Goal: Information Seeking & Learning: Learn about a topic

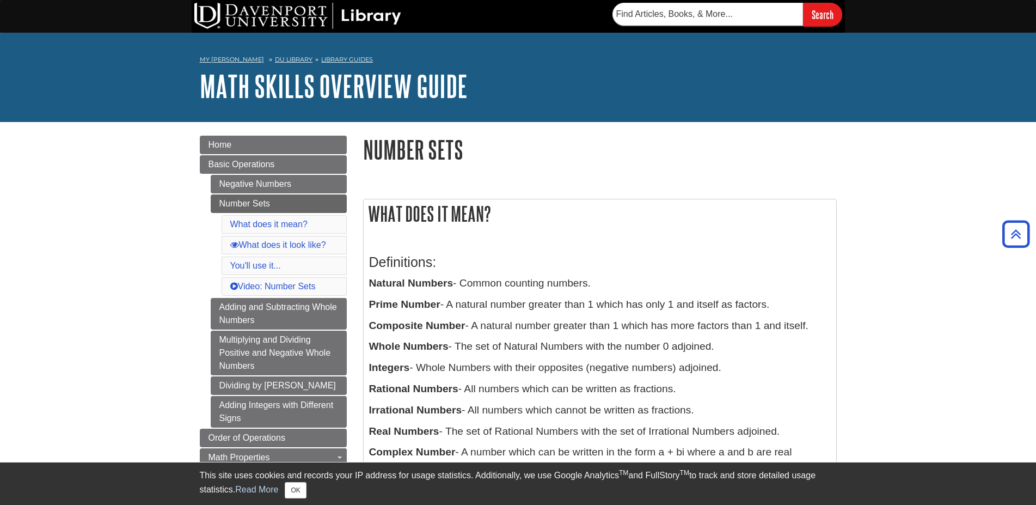
scroll to position [111, 0]
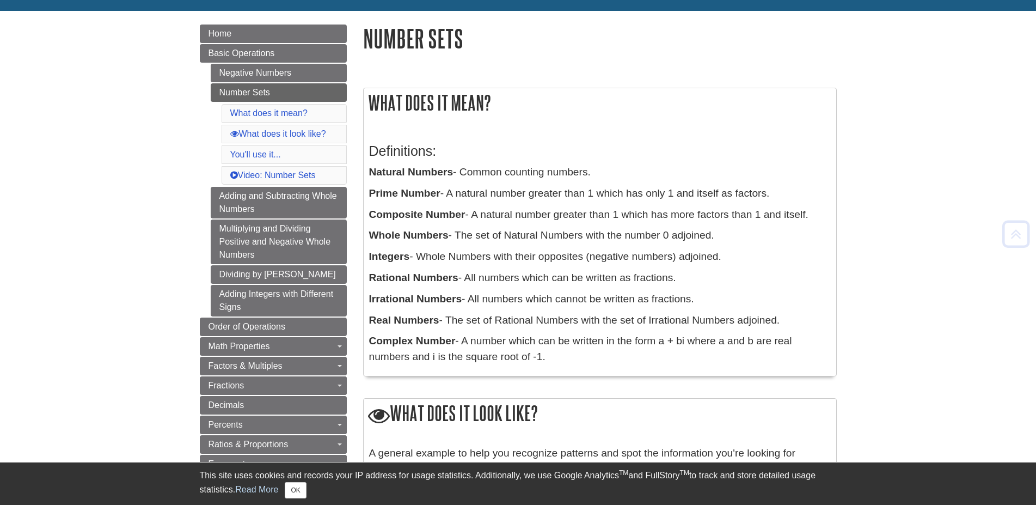
click at [494, 179] on p "Natural Numbers - Common counting numbers." at bounding box center [600, 172] width 462 height 16
click at [484, 191] on p "Prime Number - A natural number greater than 1 which has only 1 and itself as f…" at bounding box center [600, 194] width 462 height 16
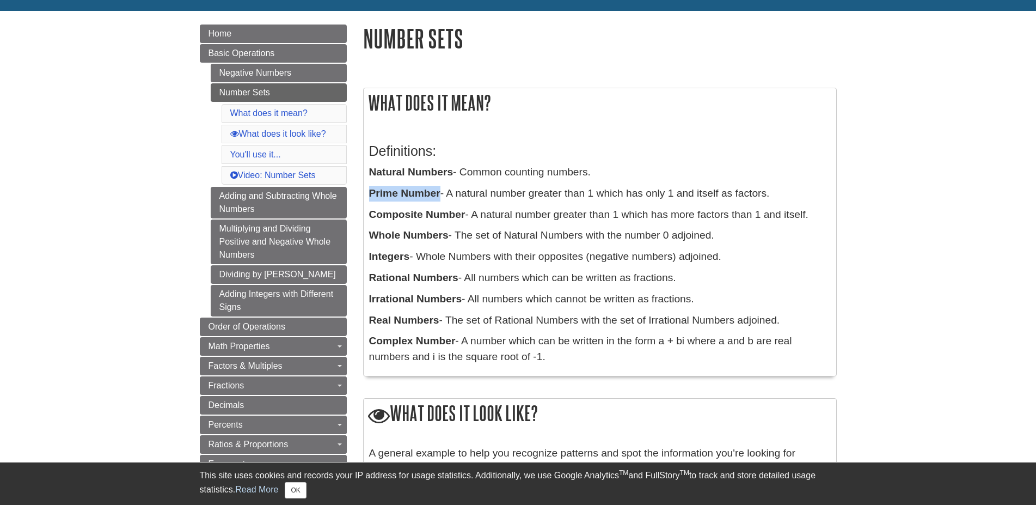
click at [484, 191] on p "Prime Number - A natural number greater than 1 which has only 1 and itself as f…" at bounding box center [600, 194] width 462 height 16
click at [483, 210] on p "Composite Number - A natural number greater than 1 which has more factors than …" at bounding box center [600, 215] width 462 height 16
click at [483, 240] on p "Whole Numbers - The set of Natural Numbers with the number 0 adjoined." at bounding box center [600, 236] width 462 height 16
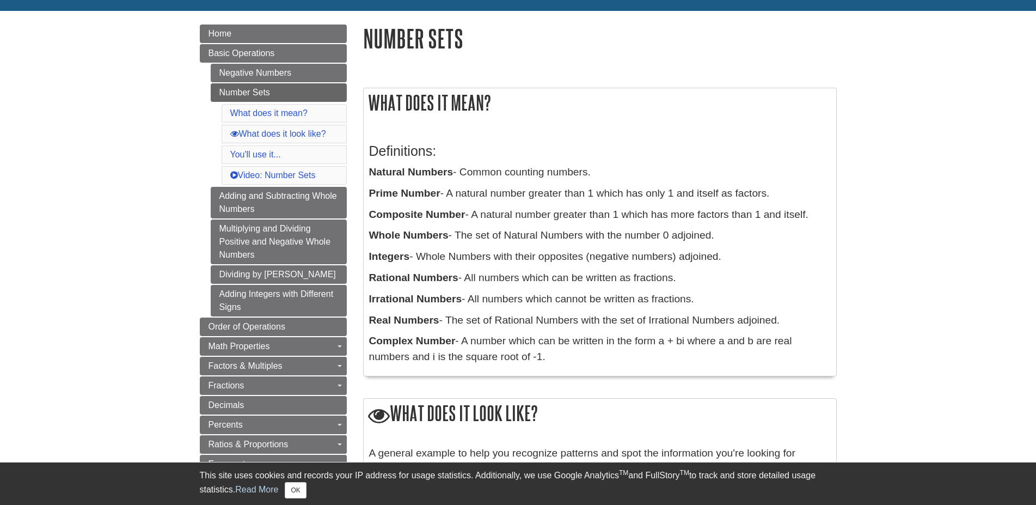
drag, startPoint x: 483, startPoint y: 240, endPoint x: 712, endPoint y: 233, distance: 229.8
click at [712, 233] on p "Whole Numbers - The set of Natural Numbers with the number 0 adjoined." at bounding box center [600, 236] width 462 height 16
drag, startPoint x: 712, startPoint y: 233, endPoint x: 472, endPoint y: 231, distance: 240.6
click at [472, 231] on p "Whole Numbers - The set of Natural Numbers with the number 0 adjoined." at bounding box center [600, 236] width 462 height 16
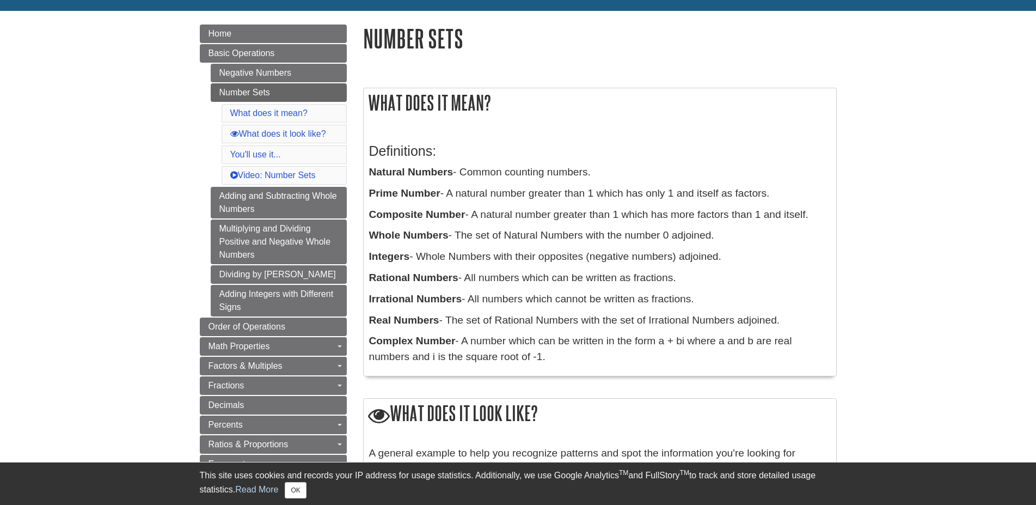
click at [472, 231] on p "Whole Numbers - The set of Natural Numbers with the number 0 adjoined." at bounding box center [600, 236] width 462 height 16
drag, startPoint x: 472, startPoint y: 231, endPoint x: 624, endPoint y: 244, distance: 153.0
click at [624, 244] on div "Definitions: Natural Numbers - Common counting numbers. Prime Number - A natura…" at bounding box center [600, 251] width 462 height 238
click at [438, 245] on div "Definitions: Natural Numbers - Common counting numbers. Prime Number - A natura…" at bounding box center [600, 251] width 462 height 238
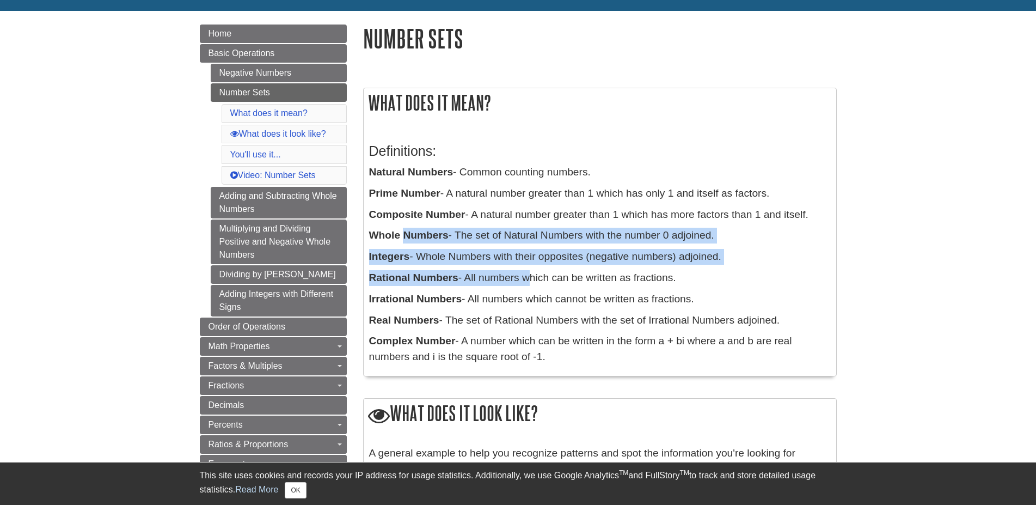
drag, startPoint x: 438, startPoint y: 245, endPoint x: 482, endPoint y: 269, distance: 50.9
click at [482, 269] on div "Definitions: Natural Numbers - Common counting numbers. Prime Number - A natura…" at bounding box center [600, 251] width 462 height 238
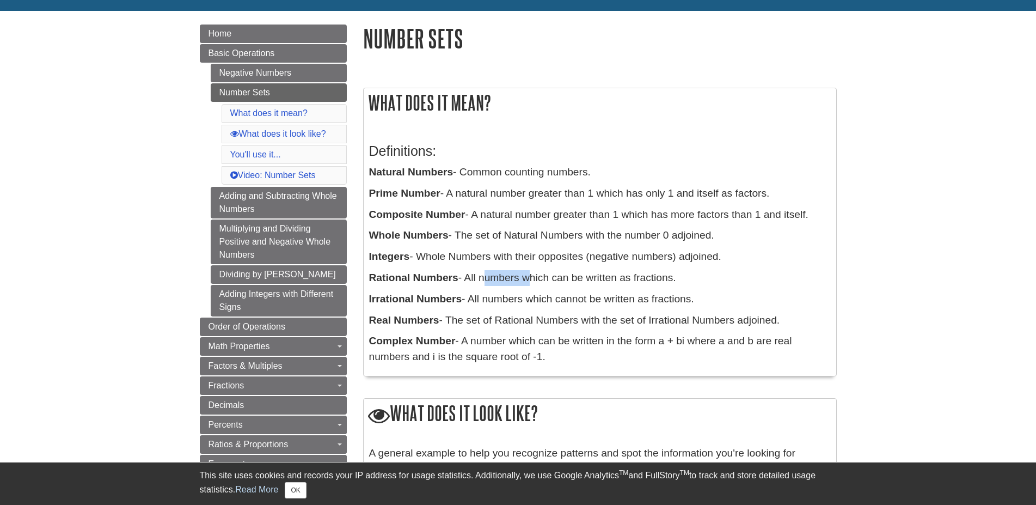
click at [482, 269] on div "Definitions: Natural Numbers - Common counting numbers. Prime Number - A natura…" at bounding box center [600, 251] width 462 height 238
click at [460, 265] on p "Integers - Whole Numbers with their opposites (negative numbers) adjoined." at bounding box center [600, 257] width 462 height 16
drag, startPoint x: 460, startPoint y: 265, endPoint x: 482, endPoint y: 275, distance: 24.1
click at [477, 273] on div "Definitions: Natural Numbers - Common counting numbers. Prime Number - A natura…" at bounding box center [600, 251] width 462 height 238
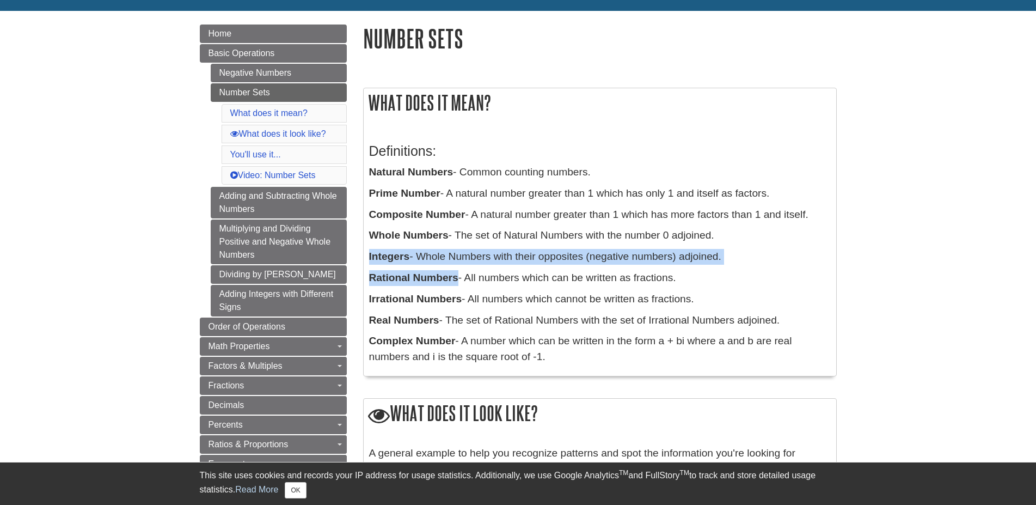
click at [494, 278] on p "Rational Numbers - All numbers which can be written as fractions." at bounding box center [600, 278] width 462 height 16
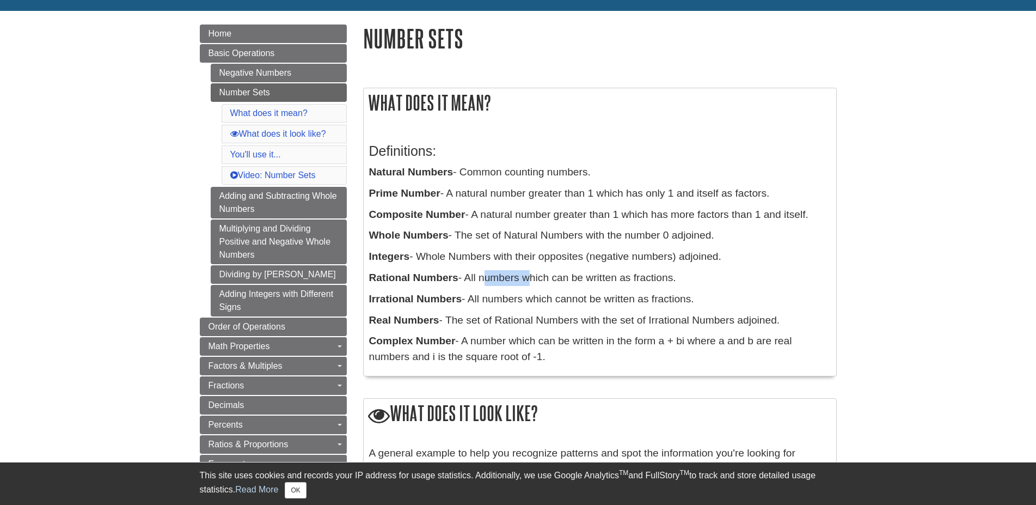
click at [494, 278] on p "Rational Numbers - All numbers which can be written as fractions." at bounding box center [600, 278] width 462 height 16
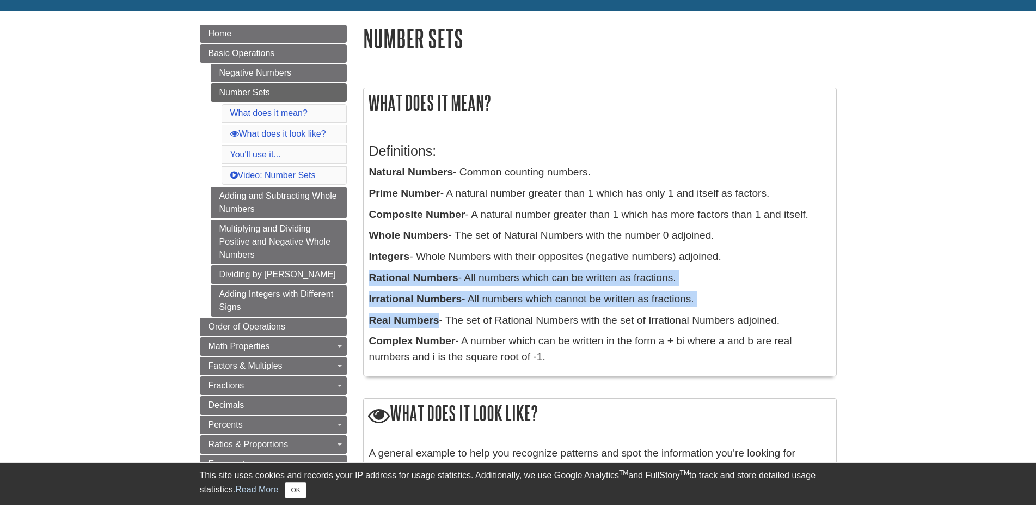
drag, startPoint x: 494, startPoint y: 278, endPoint x: 516, endPoint y: 330, distance: 56.8
click at [516, 330] on div "Definitions: Natural Numbers - Common counting numbers. Prime Number - A natura…" at bounding box center [600, 251] width 462 height 238
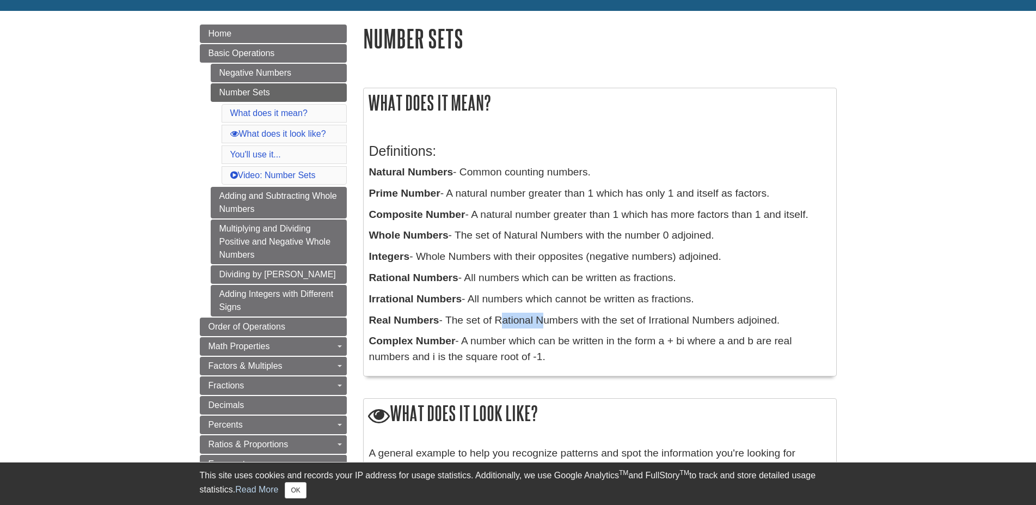
click at [516, 330] on div "Definitions: Natural Numbers - Common counting numbers. Prime Number - A natura…" at bounding box center [600, 251] width 462 height 238
click at [508, 337] on p "Complex Number - A number which can be written in the form a + bi where a and b…" at bounding box center [600, 349] width 462 height 32
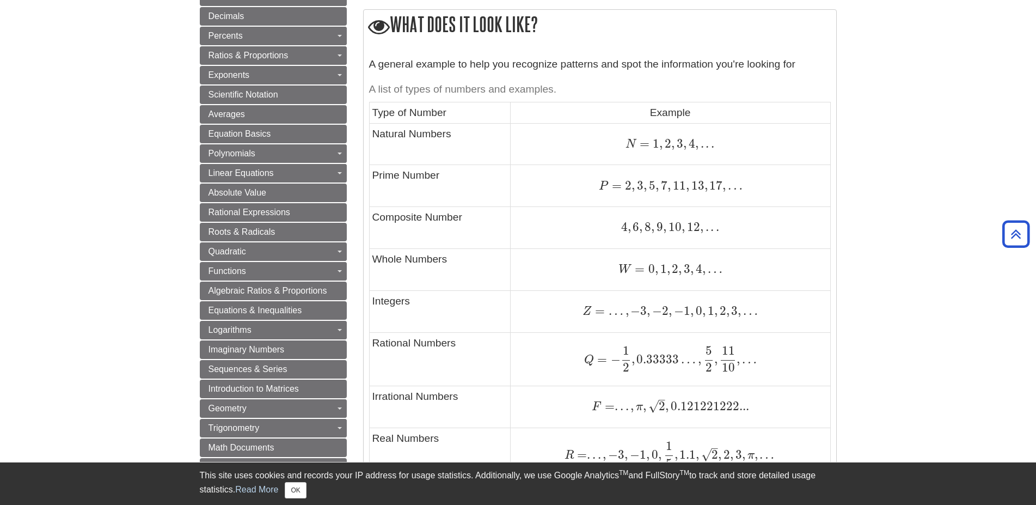
scroll to position [555, 0]
